Goal: Task Accomplishment & Management: Manage account settings

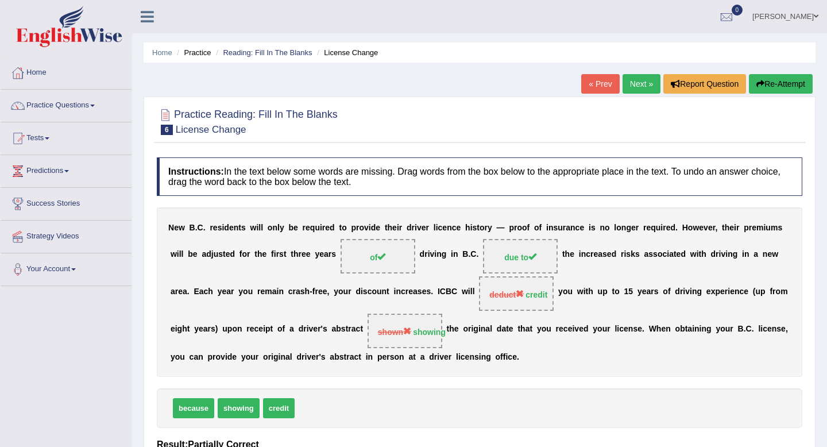
click at [809, 15] on link "[PERSON_NAME]" at bounding box center [785, 15] width 83 height 30
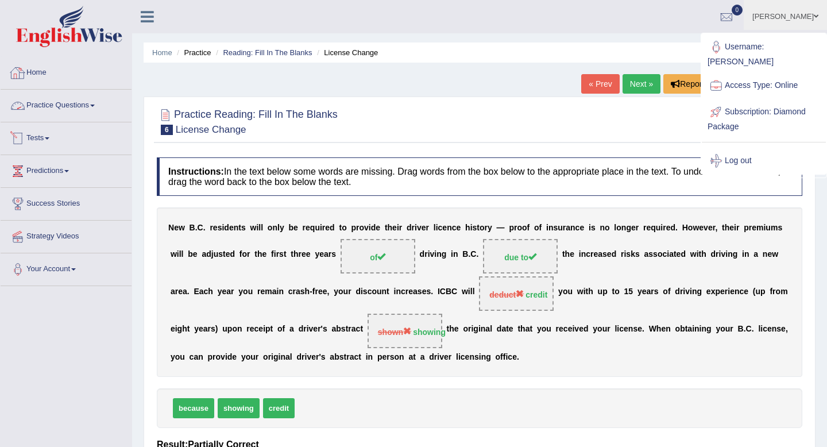
click at [45, 64] on link "Home" at bounding box center [66, 71] width 131 height 29
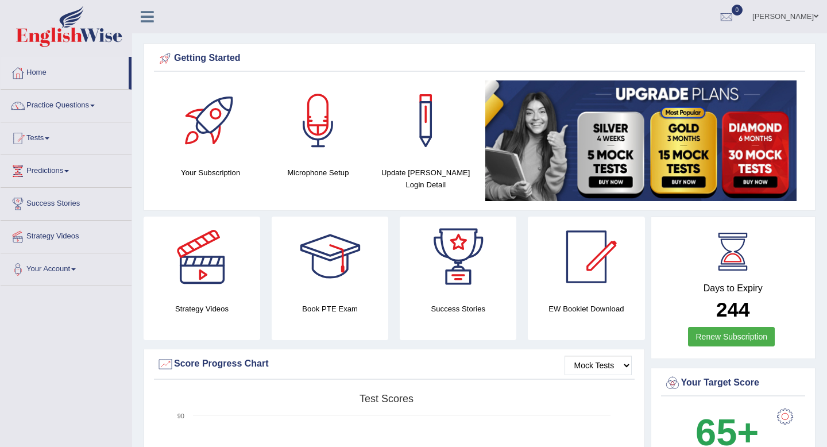
click at [812, 13] on link "[PERSON_NAME]" at bounding box center [785, 15] width 83 height 30
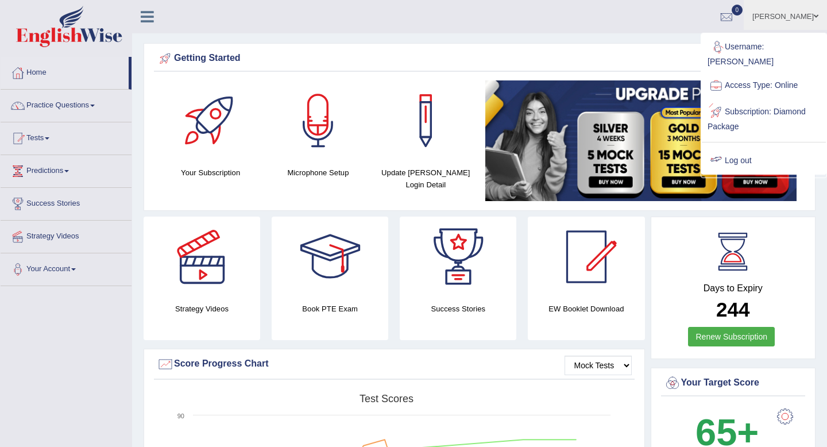
click at [736, 148] on link "Log out" at bounding box center [764, 161] width 124 height 26
